Goal: Download file/media

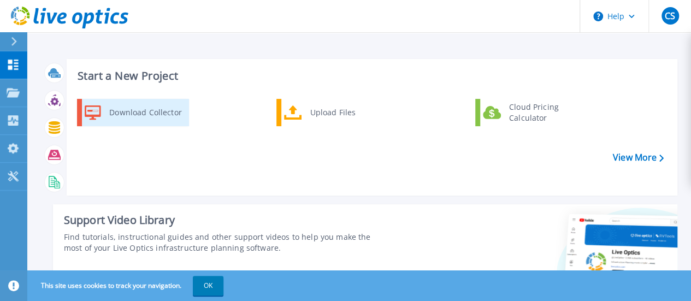
click at [162, 123] on link "Download Collector" at bounding box center [133, 112] width 112 height 27
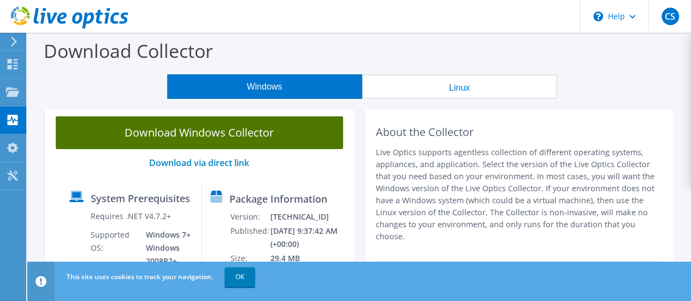
click at [247, 138] on link "Download Windows Collector" at bounding box center [199, 132] width 287 height 33
